Goal: Information Seeking & Learning: Learn about a topic

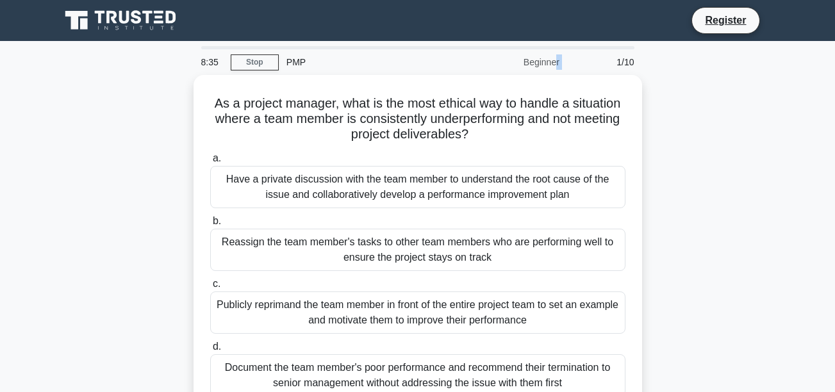
drag, startPoint x: 515, startPoint y: 65, endPoint x: 571, endPoint y: 58, distance: 56.8
click at [571, 58] on div "8:35 Stop PMP Beginner 1/10" at bounding box center [417, 62] width 448 height 26
drag, startPoint x: 571, startPoint y: 58, endPoint x: 659, endPoint y: 142, distance: 121.8
click at [656, 136] on div "As a project manager, what is the most ethical way to handle a situation where …" at bounding box center [418, 252] width 730 height 355
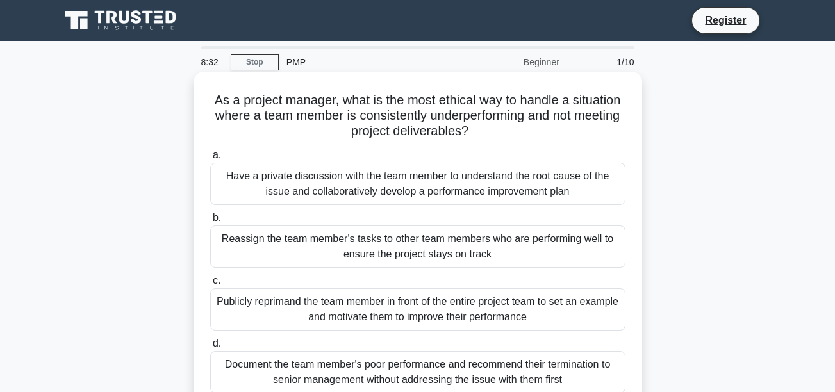
click at [434, 191] on div "Have a private discussion with the team member to understand the root cause of …" at bounding box center [417, 184] width 415 height 42
click at [210, 159] on input "a. Have a private discussion with the team member to understand the root cause …" at bounding box center [210, 155] width 0 height 8
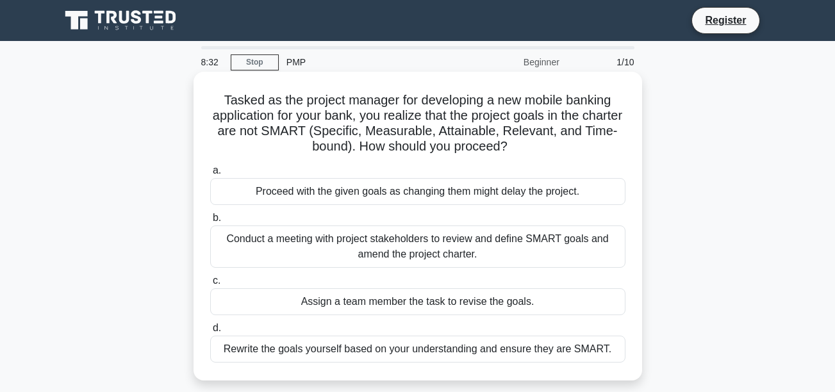
click at [471, 222] on label "b. Conduct a meeting with project stakeholders to review and define SMART goals…" at bounding box center [417, 239] width 415 height 58
click at [210, 222] on input "b. Conduct a meeting with project stakeholders to review and define SMART goals…" at bounding box center [210, 218] width 0 height 8
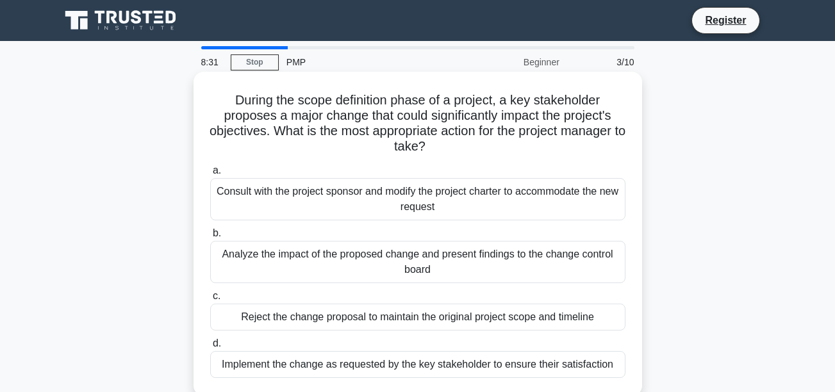
click at [485, 167] on label "a. Consult with the project sponsor and modify the project charter to accommoda…" at bounding box center [417, 192] width 415 height 58
click at [210, 167] on input "a. Consult with the project sponsor and modify the project charter to accommoda…" at bounding box center [210, 171] width 0 height 8
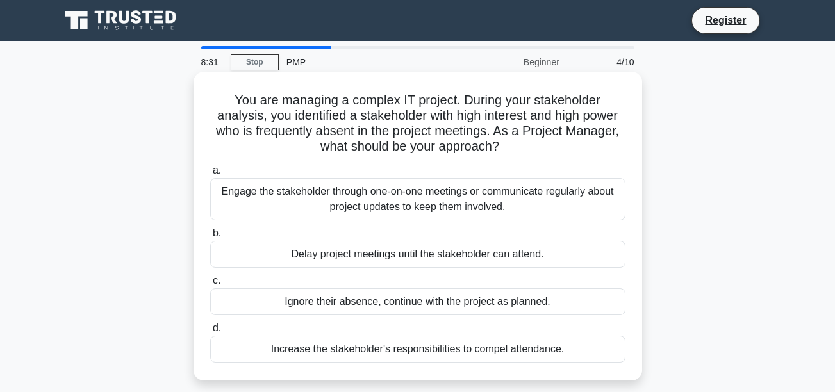
click at [454, 273] on label "c. Ignore their absence, continue with the project as planned." at bounding box center [417, 294] width 415 height 42
click at [210, 277] on input "c. Ignore their absence, continue with the project as planned." at bounding box center [210, 281] width 0 height 8
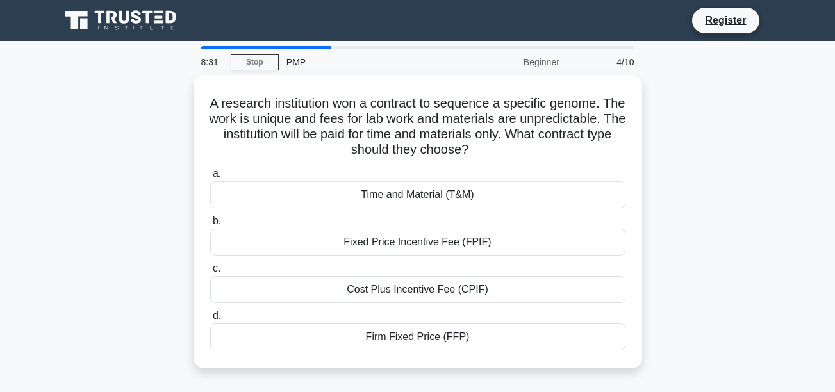
click at [451, 256] on div "a. Time and Material (T&M) b. Fixed Price Incentive Fee (FPIF) c. d." at bounding box center [417, 258] width 430 height 190
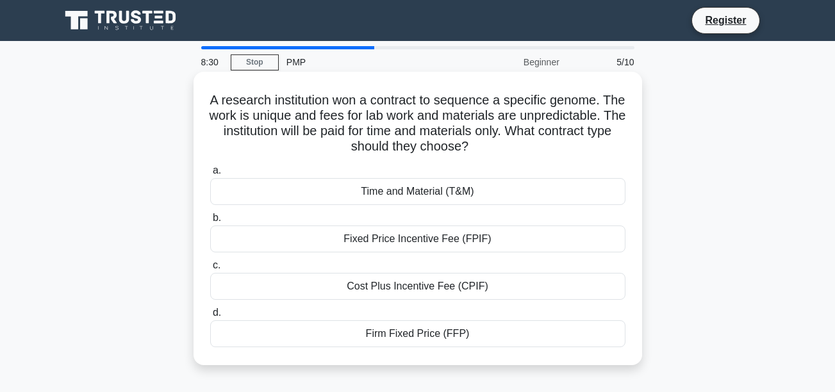
click at [507, 202] on div "Time and Material (T&M)" at bounding box center [417, 191] width 415 height 27
click at [210, 175] on input "a. Time and Material (T&M)" at bounding box center [210, 171] width 0 height 8
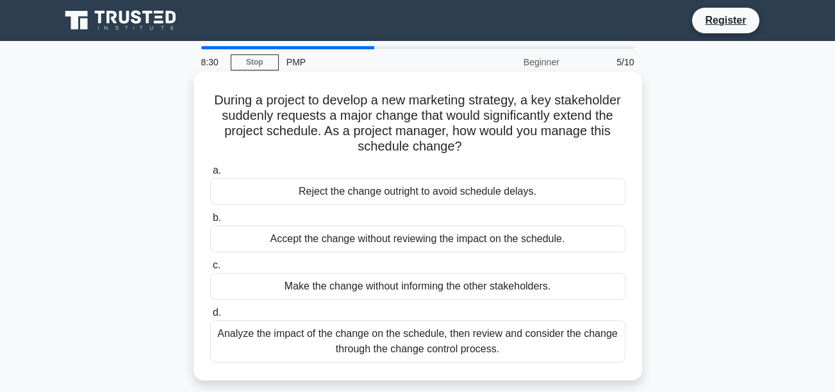
click at [482, 243] on div "Accept the change without reviewing the impact on the schedule." at bounding box center [417, 238] width 415 height 27
click at [210, 222] on input "b. Accept the change without reviewing the impact on the schedule." at bounding box center [210, 218] width 0 height 8
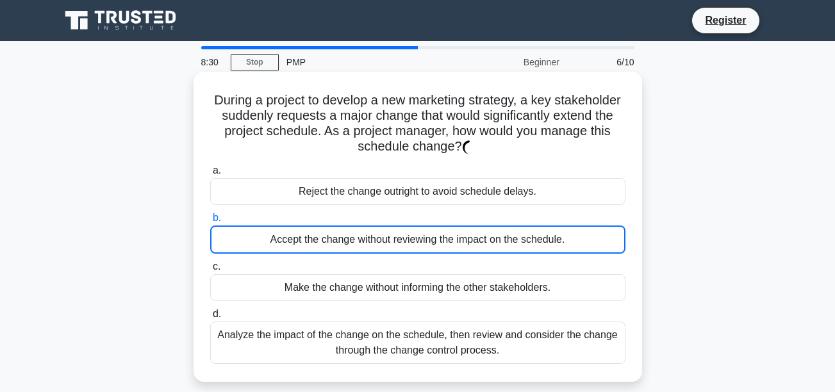
click at [455, 277] on div "Make the change without informing the other stakeholders." at bounding box center [417, 287] width 415 height 27
click at [210, 271] on input "c. Make the change without informing the other stakeholders." at bounding box center [210, 267] width 0 height 8
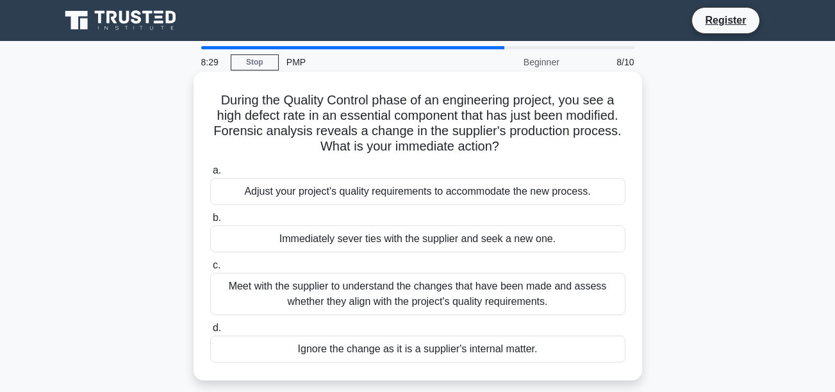
click at [446, 205] on div "Adjust your project's quality requirements to accommodate the new process." at bounding box center [417, 191] width 415 height 27
click at [210, 175] on input "a. Adjust your project's quality requirements to accommodate the new process." at bounding box center [210, 171] width 0 height 8
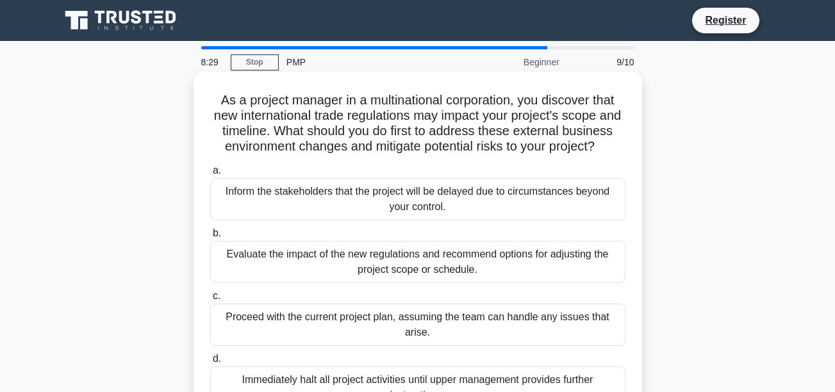
drag, startPoint x: 459, startPoint y: 255, endPoint x: 441, endPoint y: 284, distance: 33.9
click at [441, 283] on div "Evaluate the impact of the new regulations and recommend options for adjusting …" at bounding box center [417, 262] width 415 height 42
drag, startPoint x: 441, startPoint y: 284, endPoint x: 460, endPoint y: 201, distance: 84.8
click at [441, 238] on div "a. Inform the stakeholders that the project will be delayed due to circumstance…" at bounding box center [417, 285] width 430 height 251
click at [472, 181] on label "a. Inform the stakeholders that the project will be delayed due to circumstance…" at bounding box center [417, 192] width 415 height 58
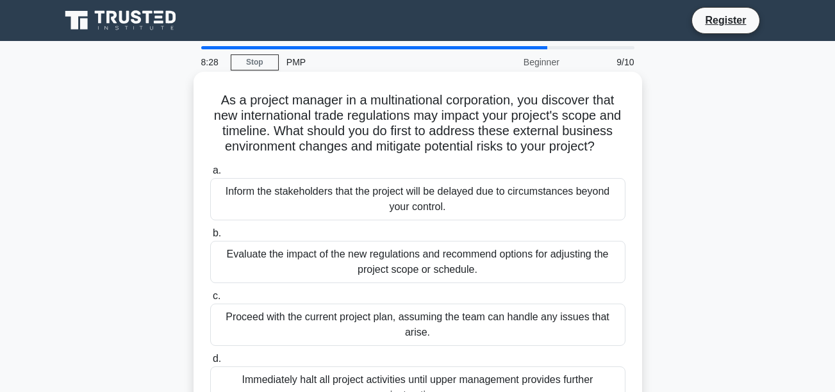
click at [210, 175] on input "a. Inform the stakeholders that the project will be delayed due to circumstance…" at bounding box center [210, 171] width 0 height 8
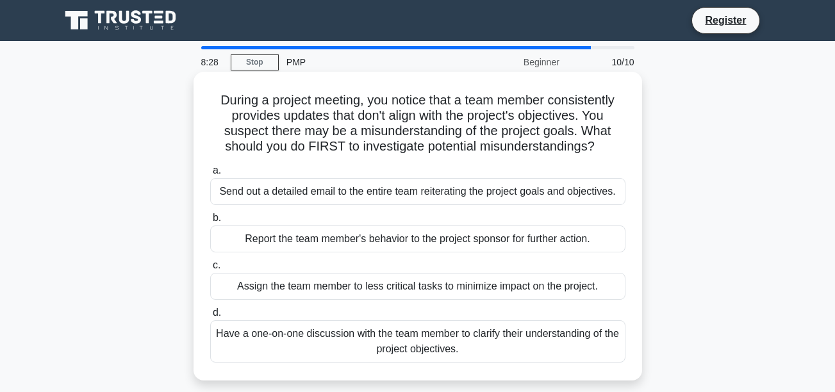
drag, startPoint x: 534, startPoint y: 187, endPoint x: 517, endPoint y: 254, distance: 69.4
click at [517, 254] on div "a. Send out a detailed email to the entire team reiterating the project goals a…" at bounding box center [417, 262] width 430 height 205
click at [461, 243] on div "Report the team member's behavior to the project sponsor for further action." at bounding box center [417, 238] width 415 height 27
click at [210, 222] on input "b. Report the team member's behavior to the project sponsor for further action." at bounding box center [210, 218] width 0 height 8
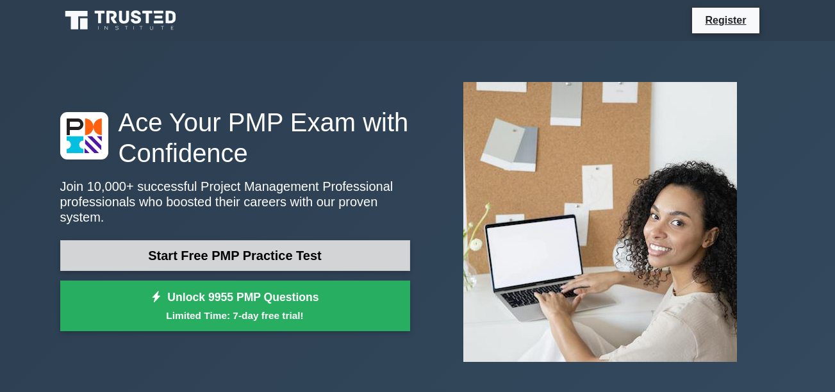
click at [229, 251] on link "Start Free PMP Practice Test" at bounding box center [235, 255] width 350 height 31
